Goal: Communication & Community: Answer question/provide support

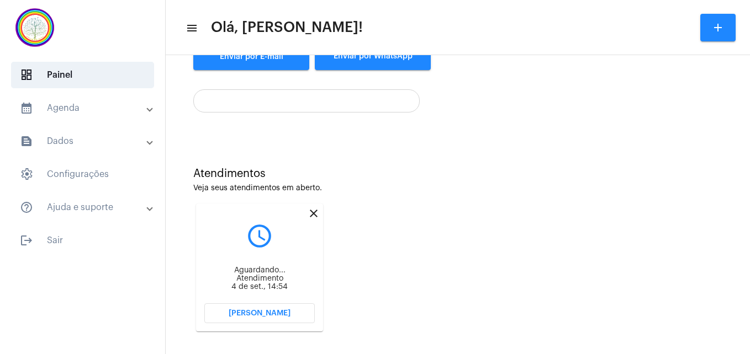
scroll to position [200, 0]
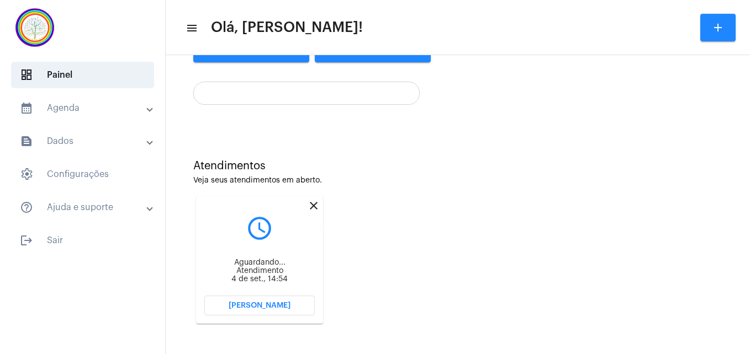
click at [314, 204] on mat-icon "close" at bounding box center [313, 205] width 13 height 13
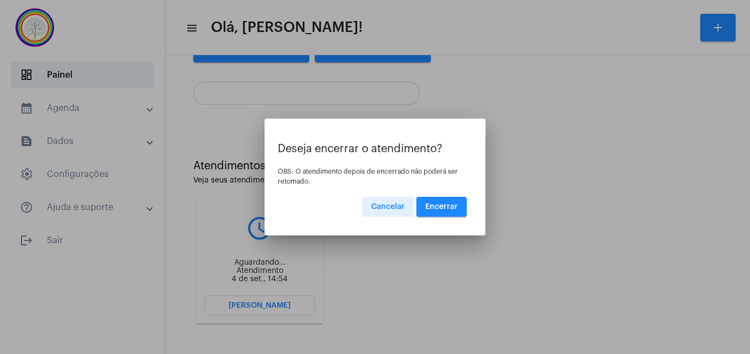
click at [453, 213] on button "Encerrar" at bounding box center [441, 207] width 50 height 20
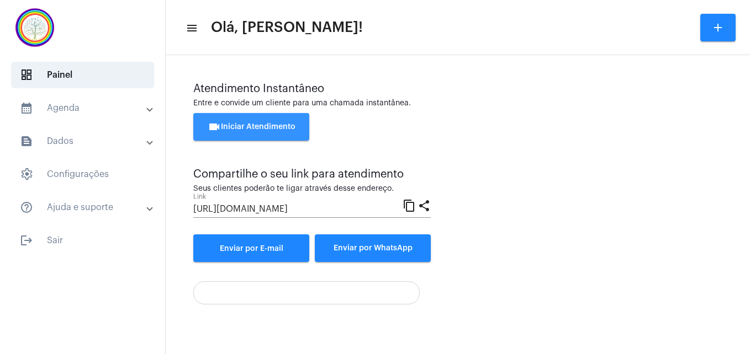
click at [261, 127] on span "videocam Iniciar Atendimento" at bounding box center [252, 127] width 88 height 8
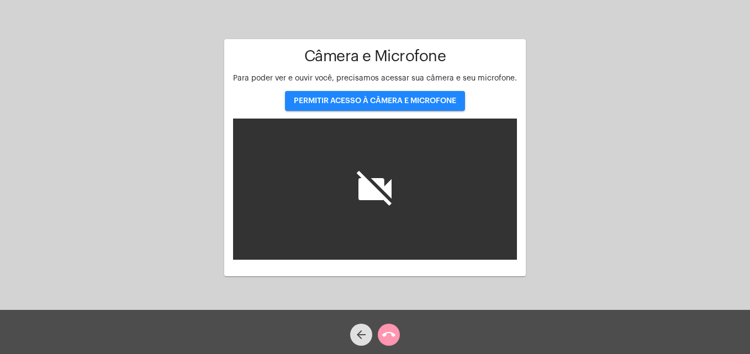
click at [354, 100] on span "PERMITIR ACESSO À CÂMERA E MICROFONE" at bounding box center [375, 101] width 162 height 8
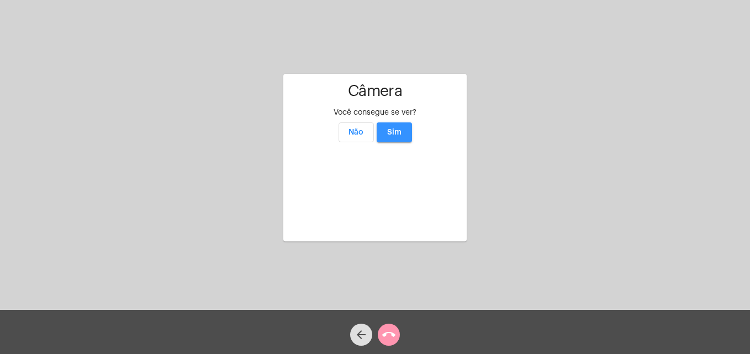
click at [391, 129] on span "Sim" at bounding box center [394, 133] width 14 height 8
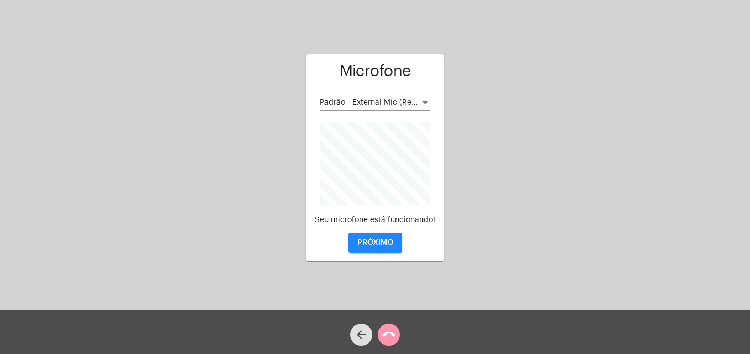
click at [373, 243] on span "PRÓXIMO" at bounding box center [375, 243] width 36 height 8
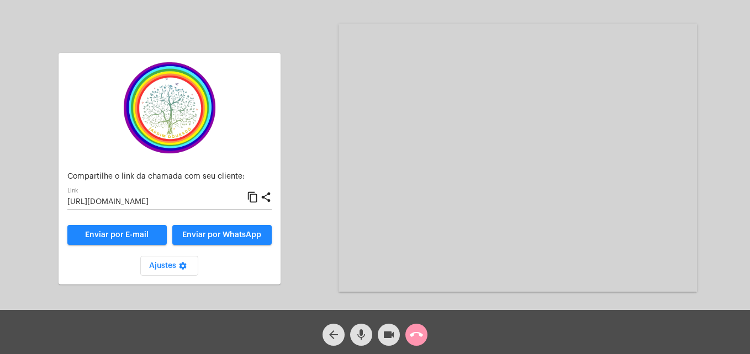
click at [254, 195] on mat-icon "content_copy" at bounding box center [253, 197] width 12 height 13
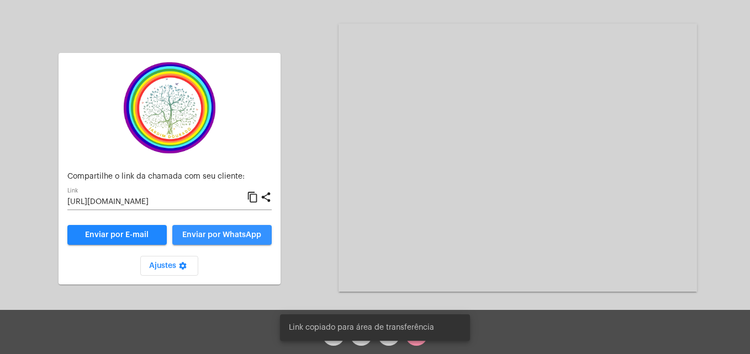
click at [238, 238] on span "Enviar por WhatsApp" at bounding box center [221, 235] width 79 height 8
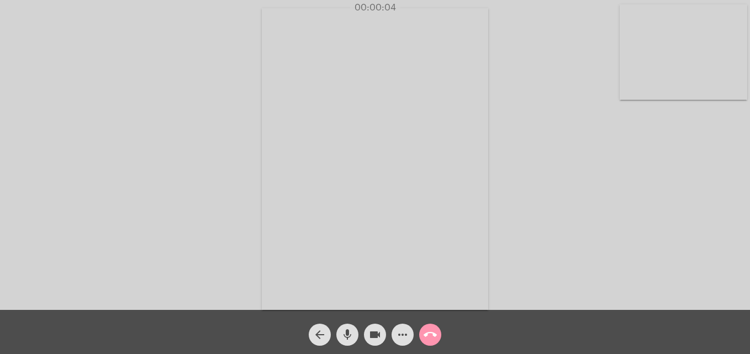
click at [626, 90] on video at bounding box center [684, 52] width 128 height 96
click at [299, 274] on video at bounding box center [475, 158] width 403 height 302
click at [464, 306] on div "Acessando Câmera e Microfone..." at bounding box center [515, 158] width 358 height 308
click at [523, 304] on div "Acessando Câmera e Microfone..." at bounding box center [515, 158] width 358 height 308
click at [507, 304] on div "Acessando Câmera e Microfone..." at bounding box center [515, 158] width 358 height 308
